Goal: Task Accomplishment & Management: Use online tool/utility

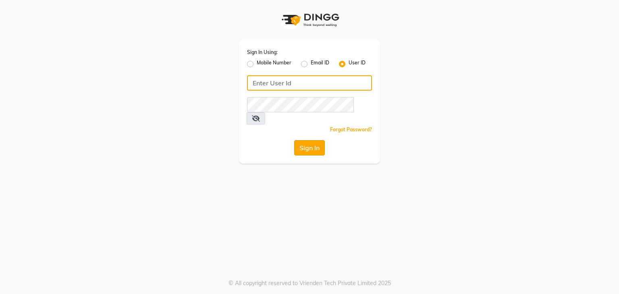
type input "shradzzzstudio"
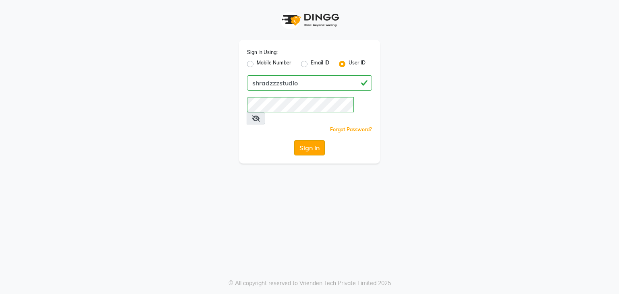
click at [310, 140] on button "Sign In" at bounding box center [309, 147] width 31 height 15
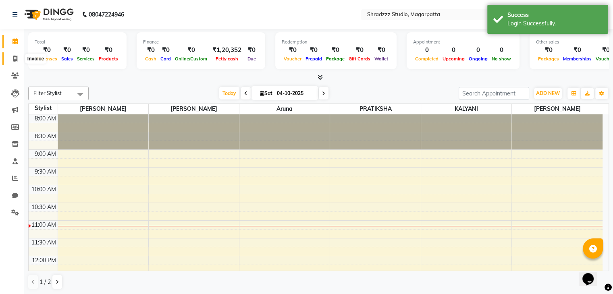
click at [15, 60] on icon at bounding box center [15, 59] width 4 height 6
select select "4544"
select select "service"
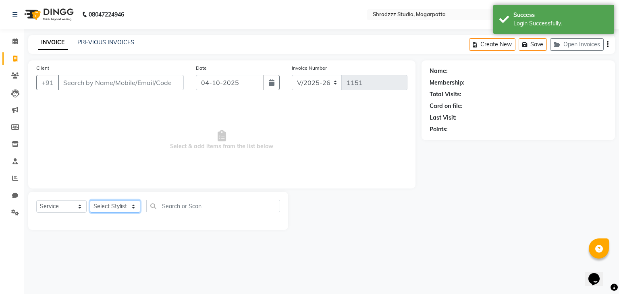
click at [132, 210] on select "Select Stylist [PERSON_NAME] Manager [MEDICAL_DATA][PERSON_NAME] Sameer [PERSON…" at bounding box center [115, 206] width 50 height 12
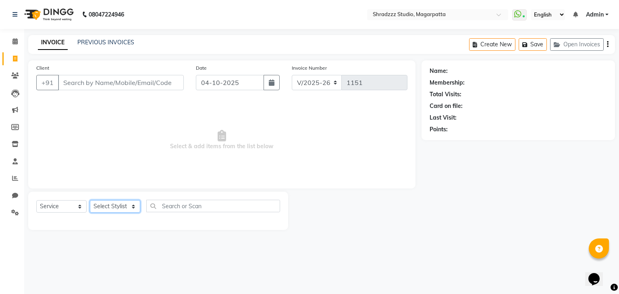
select select "26213"
click at [90, 201] on select "Select Stylist [PERSON_NAME] Manager [MEDICAL_DATA][PERSON_NAME] Sameer [PERSON…" at bounding box center [115, 206] width 50 height 12
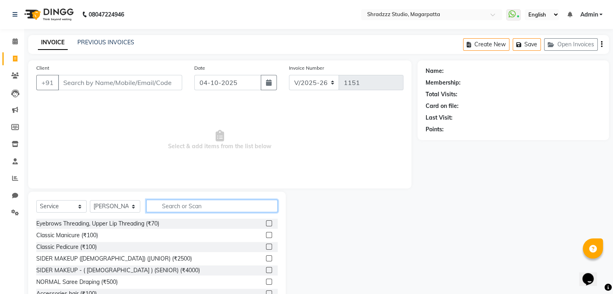
click at [161, 207] on input "text" at bounding box center [211, 206] width 131 height 12
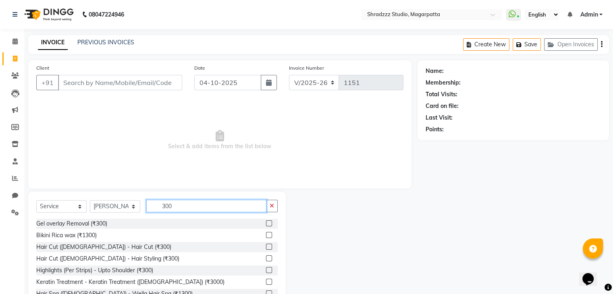
type input "300"
click at [110, 226] on div "Gel overlay Removal (₹300)" at bounding box center [156, 224] width 241 height 10
click at [112, 247] on div "Hair Cut ([DEMOGRAPHIC_DATA]) - Hair Cut (₹300)" at bounding box center [103, 247] width 135 height 8
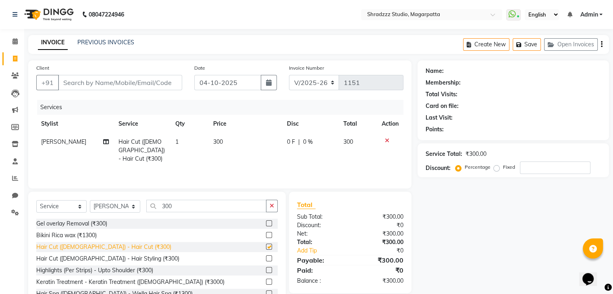
checkbox input "false"
click at [65, 84] on input "Client" at bounding box center [120, 82] width 124 height 15
type input "C"
type input "0"
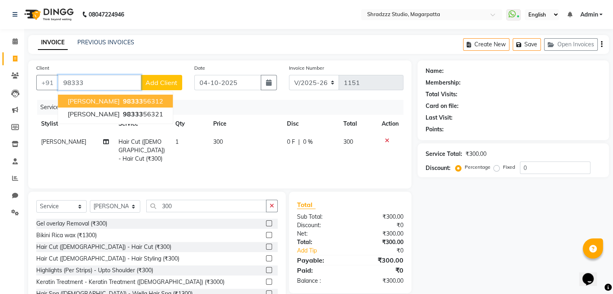
click at [121, 99] on ngb-highlight "98333 56312" at bounding box center [142, 101] width 42 height 8
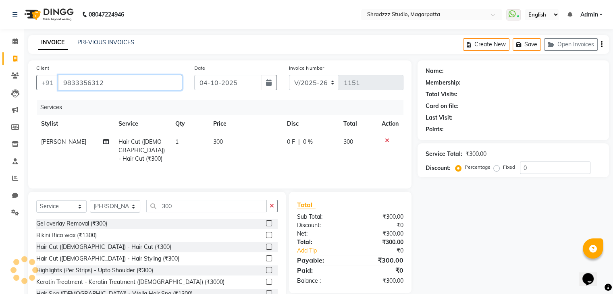
type input "9833356312"
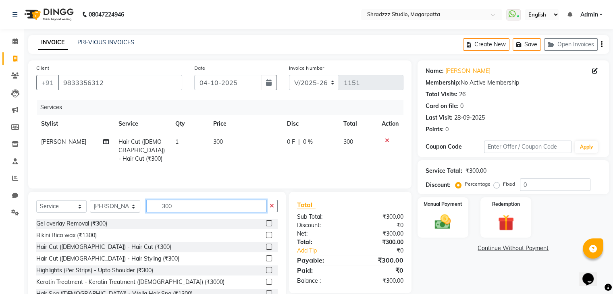
click at [173, 207] on input "300" at bounding box center [206, 206] width 120 height 12
type input "3"
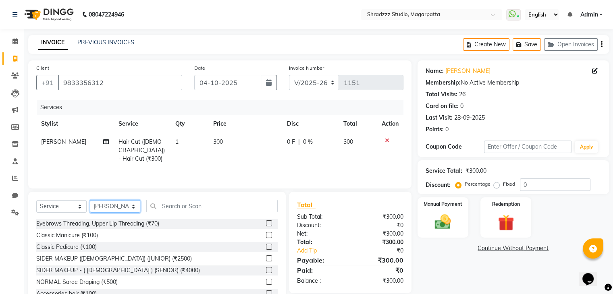
click at [133, 205] on select "Select Stylist [PERSON_NAME] Manager [MEDICAL_DATA][PERSON_NAME] Sameer [PERSON…" at bounding box center [115, 206] width 50 height 12
select select "87762"
click at [90, 201] on select "Select Stylist [PERSON_NAME] Manager [MEDICAL_DATA][PERSON_NAME] Sameer [PERSON…" at bounding box center [115, 206] width 50 height 12
click at [193, 210] on input "text" at bounding box center [211, 206] width 131 height 12
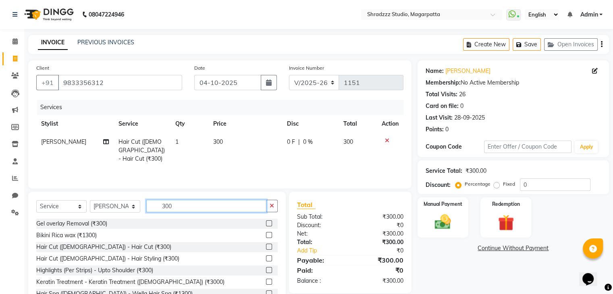
type input "300"
click at [127, 247] on div "Hair Cut ([DEMOGRAPHIC_DATA]) - Hair Cut (₹300)" at bounding box center [156, 247] width 241 height 10
click at [124, 247] on div "Hair Cut ([DEMOGRAPHIC_DATA]) - Hair Cut (₹300)" at bounding box center [156, 247] width 241 height 10
click at [102, 249] on div "Hair Cut ([DEMOGRAPHIC_DATA]) - Hair Cut (₹300)" at bounding box center [103, 247] width 135 height 8
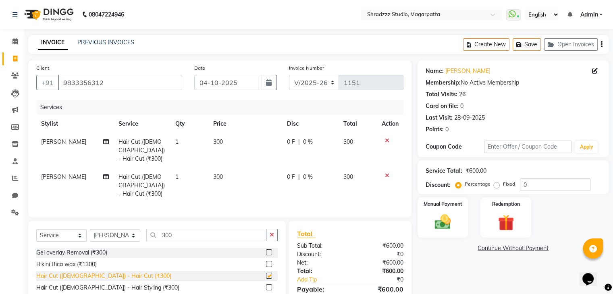
checkbox input "false"
click at [217, 173] on span "300" at bounding box center [218, 176] width 10 height 7
select select "87762"
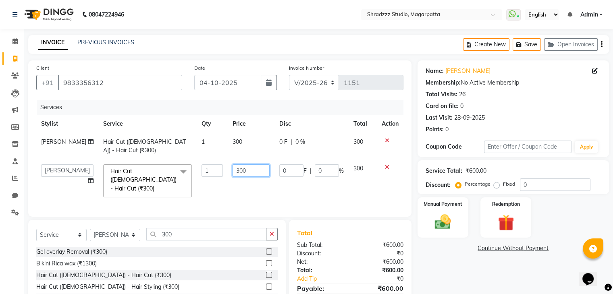
click at [232, 172] on input "300" at bounding box center [250, 170] width 37 height 12
type input "200"
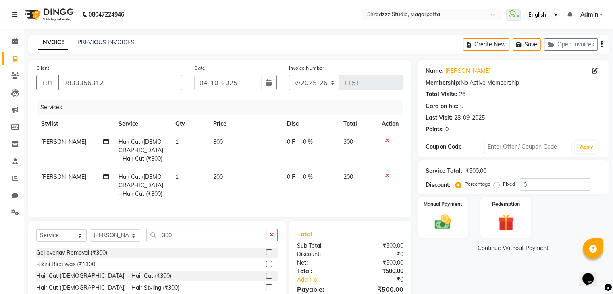
click at [442, 258] on div "Name: [PERSON_NAME] Membership: No Active Membership Total Visits: 26 Card on f…" at bounding box center [515, 199] width 197 height 279
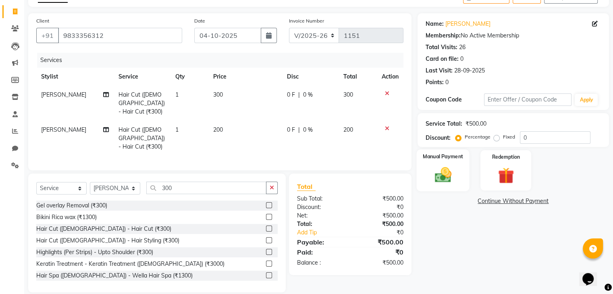
click at [450, 173] on img at bounding box center [442, 175] width 27 height 19
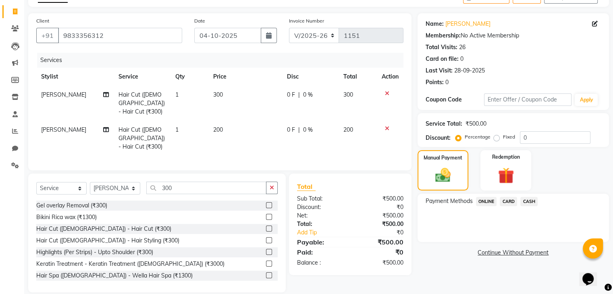
click at [487, 200] on span "ONLINE" at bounding box center [486, 201] width 21 height 9
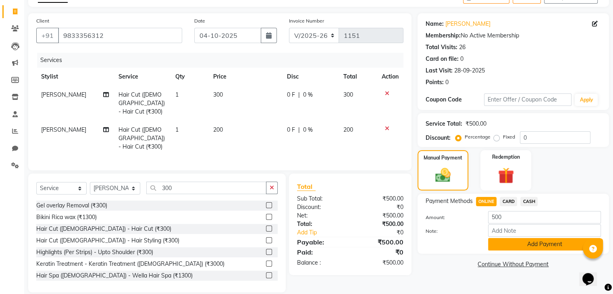
click at [537, 250] on button "Add Payment" at bounding box center [544, 244] width 113 height 12
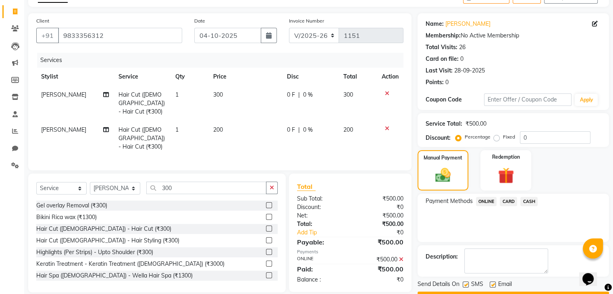
scroll to position [69, 0]
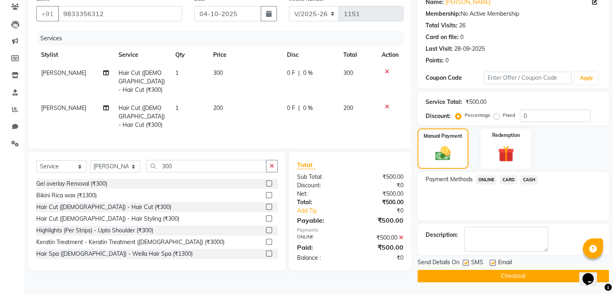
click at [461, 274] on button "Checkout" at bounding box center [512, 276] width 191 height 12
